Goal: Task Accomplishment & Management: Use online tool/utility

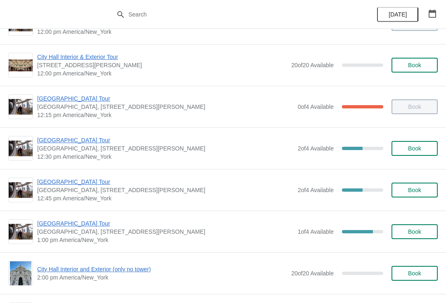
scroll to position [408, 0]
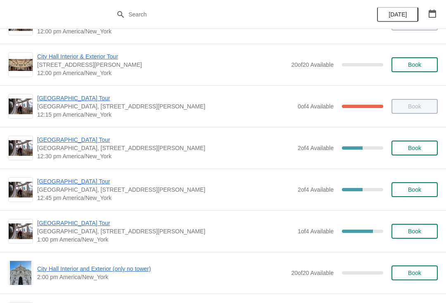
click at [431, 234] on button "Book" at bounding box center [414, 231] width 46 height 15
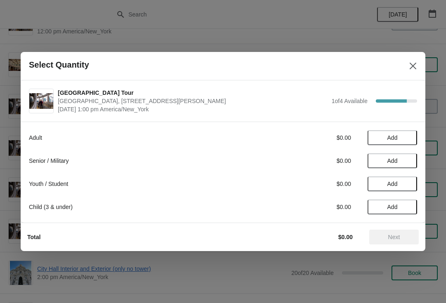
click at [386, 188] on button "Add" at bounding box center [392, 184] width 50 height 15
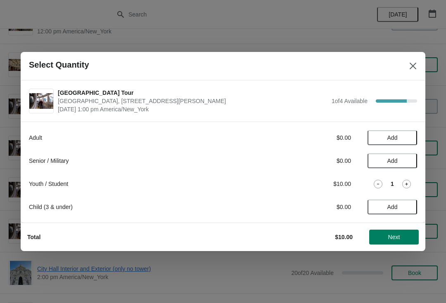
click at [394, 238] on span "Next" at bounding box center [394, 237] width 12 height 7
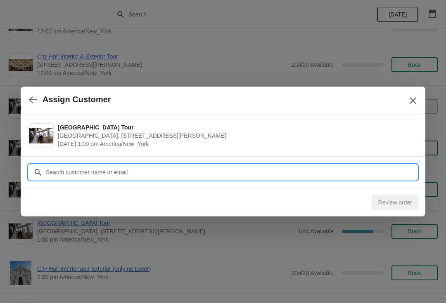
click at [274, 175] on input "Customer" at bounding box center [231, 172] width 372 height 15
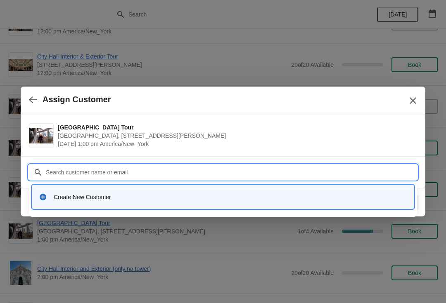
click at [86, 175] on input "Customer" at bounding box center [231, 172] width 372 height 15
click at [73, 187] on div "Create New Customer" at bounding box center [222, 197] width 381 height 24
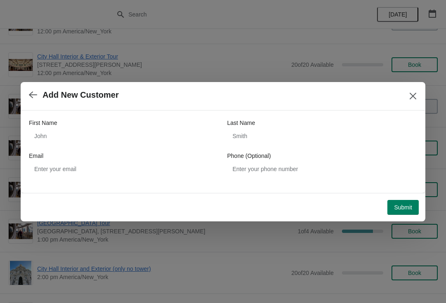
click at [72, 201] on div "Submit" at bounding box center [221, 206] width 395 height 18
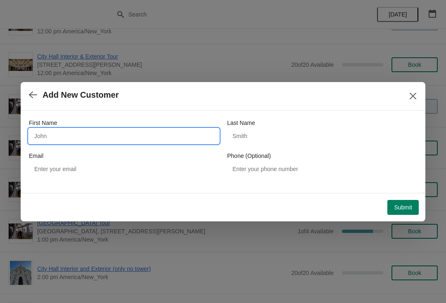
click at [93, 140] on input "First Name" at bounding box center [124, 136] width 190 height 15
type input "A"
type input "Md"
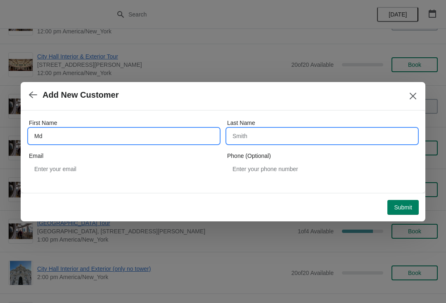
click at [290, 139] on input "Last Name" at bounding box center [322, 136] width 190 height 15
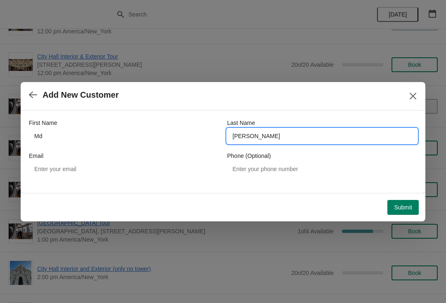
type input "samad"
click at [406, 214] on button "Submit" at bounding box center [402, 207] width 31 height 15
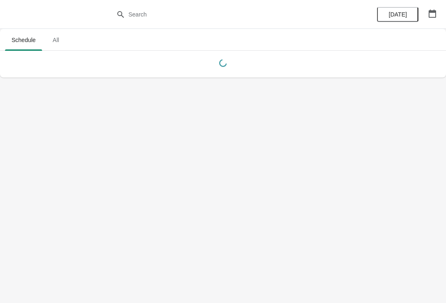
click at [290, 264] on body "Schedule All Schedule All [DATE]" at bounding box center [223, 151] width 446 height 303
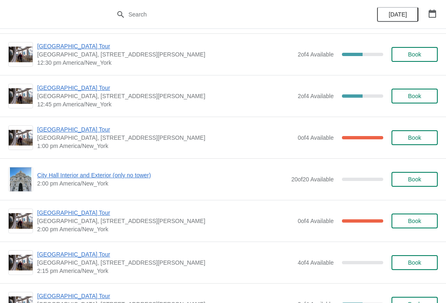
scroll to position [502, 0]
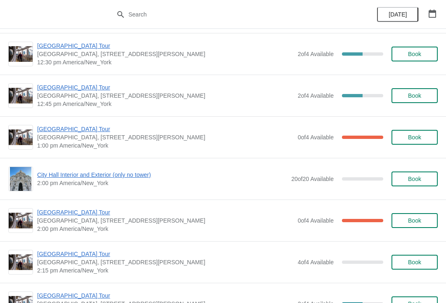
click at [95, 126] on span "[GEOGRAPHIC_DATA] Tour" at bounding box center [165, 129] width 256 height 8
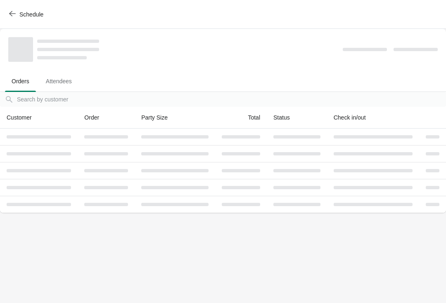
scroll to position [0, 0]
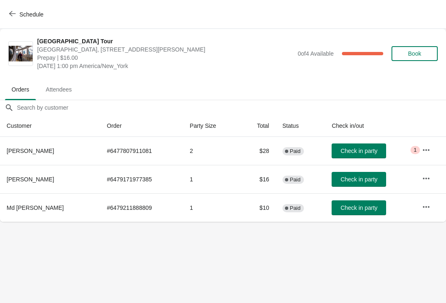
click at [14, 21] on button "Schedule" at bounding box center [27, 14] width 46 height 15
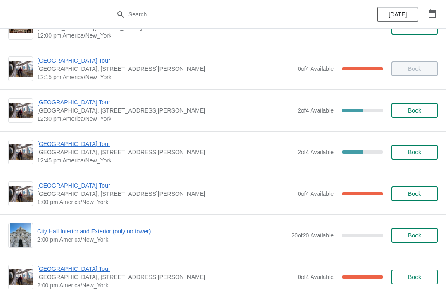
scroll to position [435, 0]
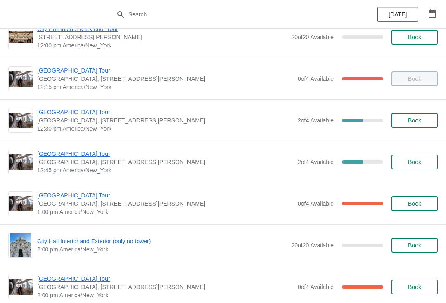
click at [82, 152] on span "[GEOGRAPHIC_DATA] Tour" at bounding box center [165, 154] width 256 height 8
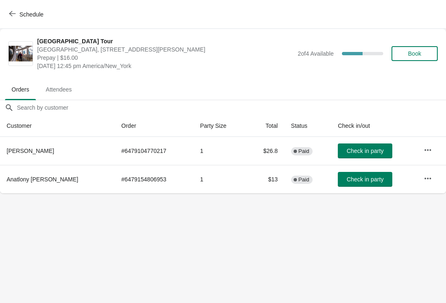
click at [371, 152] on span "Check in party" at bounding box center [364, 151] width 37 height 7
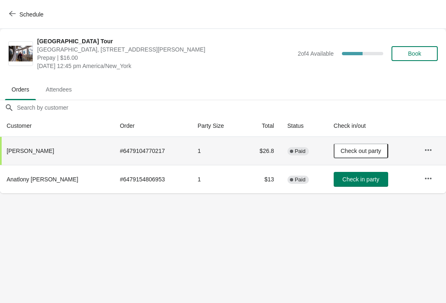
click at [369, 176] on span "Check in party" at bounding box center [360, 179] width 37 height 7
